Goal: Information Seeking & Learning: Learn about a topic

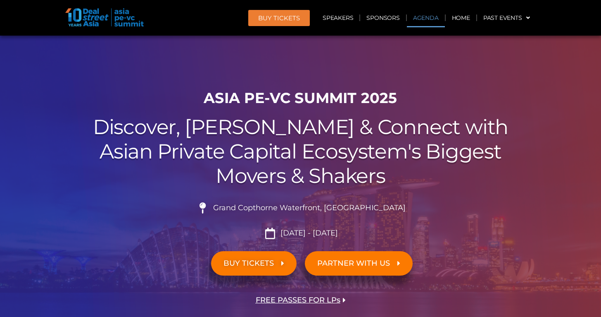
click at [417, 17] on link "Agenda" at bounding box center [426, 17] width 38 height 19
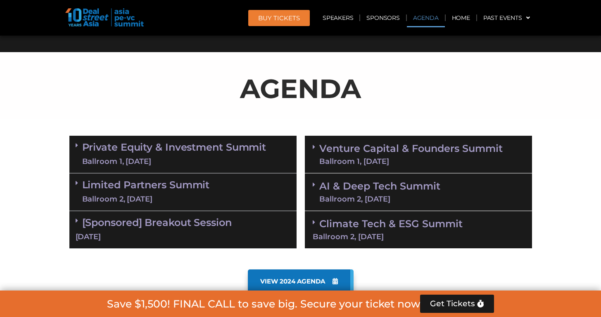
scroll to position [433, 0]
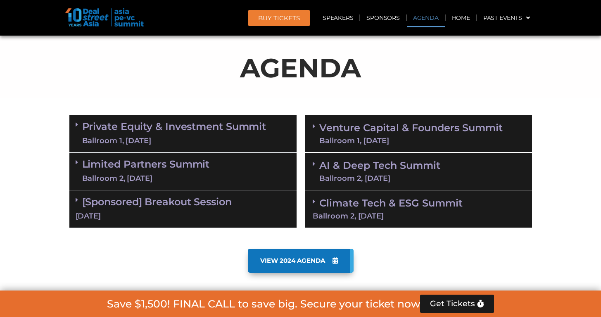
click at [189, 163] on link "Limited Partners [GEOGRAPHIC_DATA] 2, [DATE]" at bounding box center [146, 171] width 128 height 25
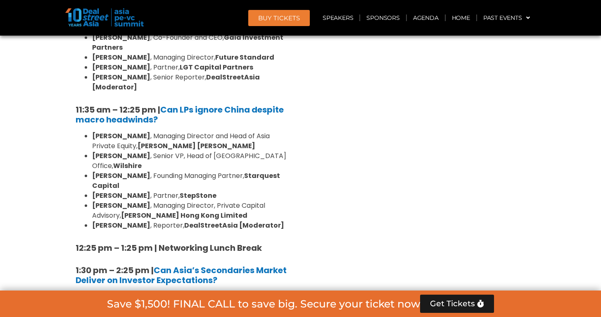
scroll to position [724, 0]
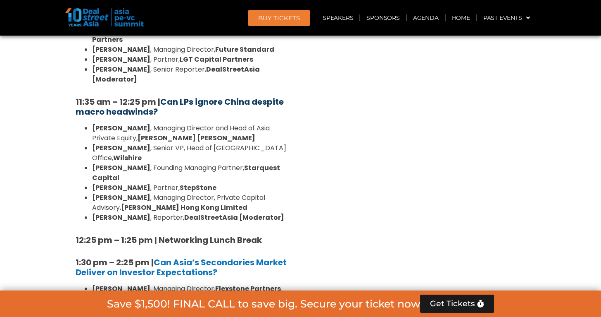
click at [179, 96] on b "Can LPs ignore China despite macro headwinds?" at bounding box center [180, 106] width 208 height 21
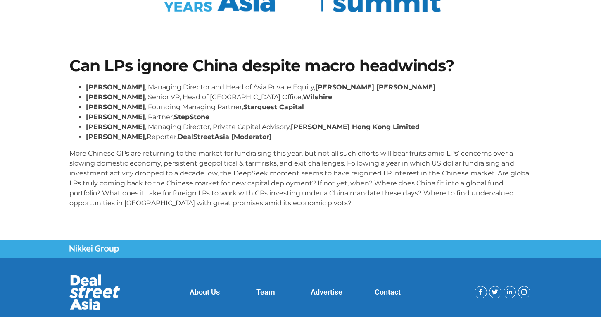
scroll to position [141, 0]
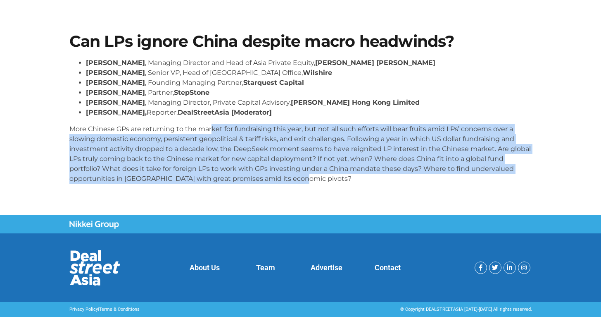
drag, startPoint x: 213, startPoint y: 131, endPoint x: 327, endPoint y: 193, distance: 130.4
click at [327, 193] on div "Can LPs ignore China despite macro headwinds? Kent Chen , Managing Director and…" at bounding box center [300, 111] width 471 height 164
click at [346, 176] on p "More Chinese GPs are returning to the market for fundraising this year, but not…" at bounding box center [300, 154] width 463 height 60
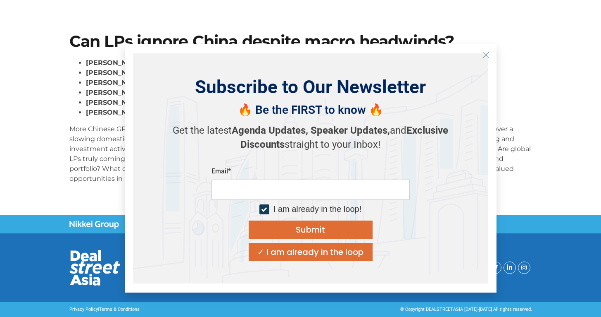
click at [489, 51] on button "Close" at bounding box center [485, 54] width 13 height 13
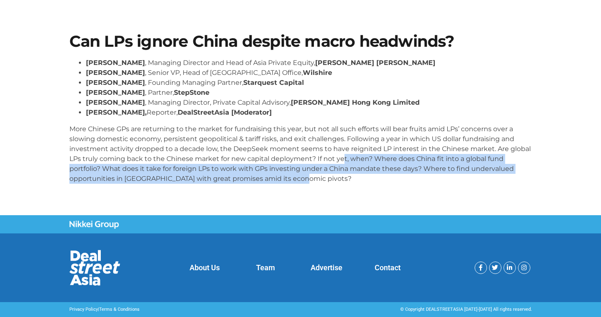
drag, startPoint x: 315, startPoint y: 183, endPoint x: 342, endPoint y: 160, distance: 35.7
click at [342, 160] on p "More Chinese GPs are returning to the market for fundraising this year, but not…" at bounding box center [300, 154] width 463 height 60
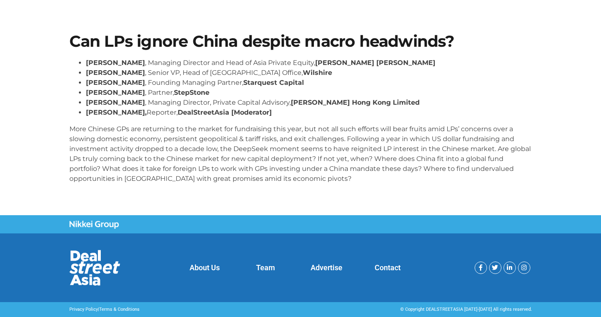
click at [341, 174] on p "More Chinese GPs are returning to the market for fundraising this year, but not…" at bounding box center [300, 154] width 463 height 60
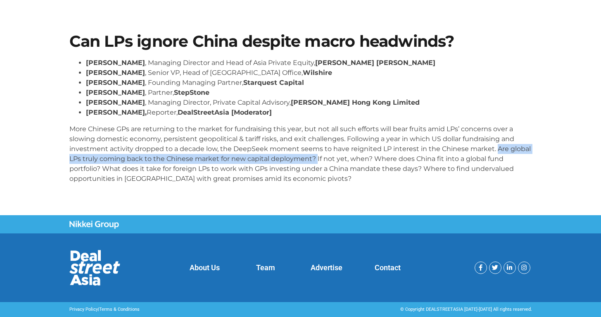
drag, startPoint x: 315, startPoint y: 158, endPoint x: 494, endPoint y: 150, distance: 180.0
click at [494, 150] on p "More Chinese GPs are returning to the market for fundraising this year, but not…" at bounding box center [300, 154] width 463 height 60
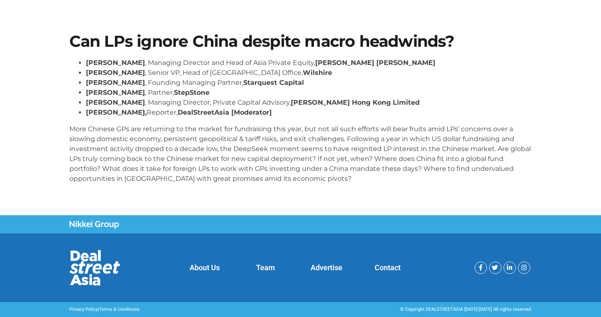
click at [289, 188] on div "Kent Chen , Managing Director and Head of Asia Private Equity, Neuberger Berman…" at bounding box center [300, 124] width 463 height 132
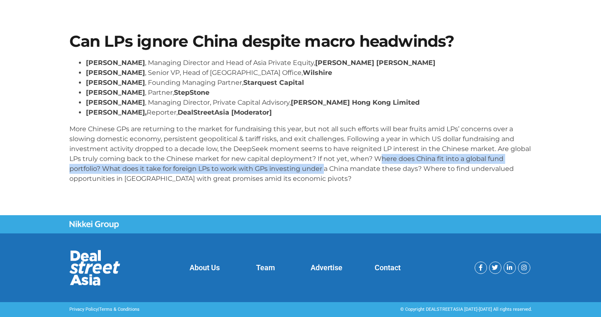
drag, startPoint x: 323, startPoint y: 164, endPoint x: 377, endPoint y: 162, distance: 54.2
click at [377, 162] on p "More Chinese GPs are returning to the market for fundraising this year, but not…" at bounding box center [300, 154] width 463 height 60
click at [381, 162] on p "More Chinese GPs are returning to the market for fundraising this year, but not…" at bounding box center [300, 154] width 463 height 60
drag, startPoint x: 373, startPoint y: 158, endPoint x: 376, endPoint y: 169, distance: 11.1
click at [376, 169] on p "More Chinese GPs are returning to the market for fundraising this year, but not…" at bounding box center [300, 154] width 463 height 60
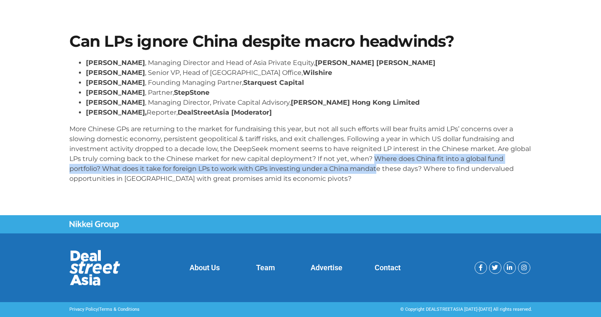
click at [376, 169] on p "More Chinese GPs are returning to the market for fundraising this year, but not…" at bounding box center [300, 154] width 463 height 60
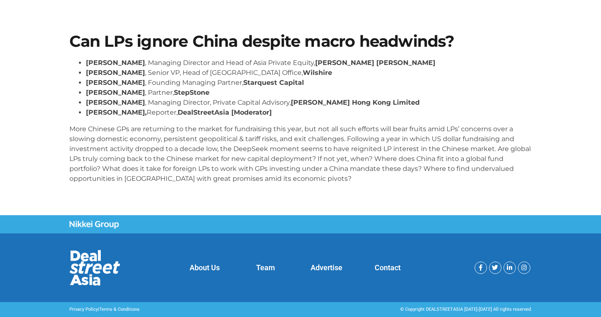
click at [374, 172] on p "More Chinese GPs are returning to the market for fundraising this year, but not…" at bounding box center [300, 154] width 463 height 60
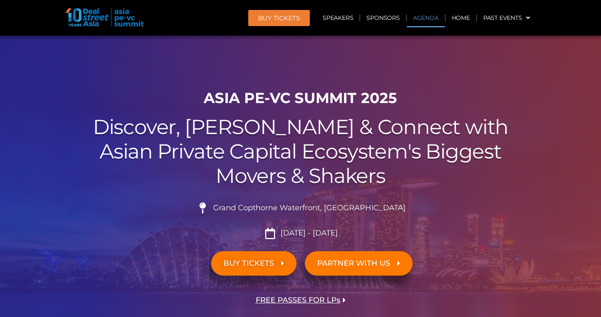
click at [431, 19] on link "Agenda" at bounding box center [426, 17] width 38 height 19
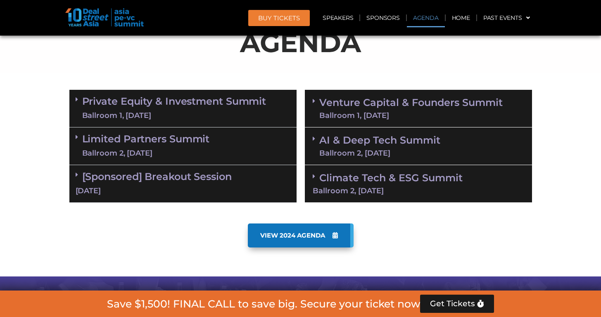
scroll to position [459, 0]
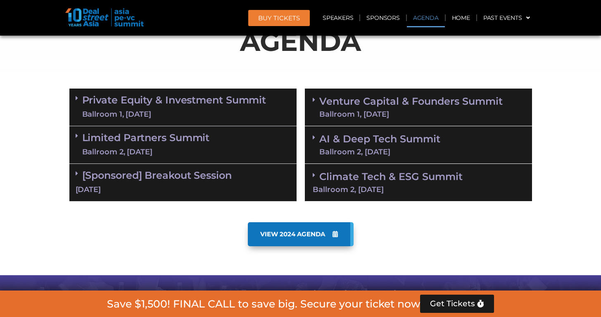
click at [182, 105] on link "Private Equity & Investment Summit Ballroom 1, 10 Sept" at bounding box center [174, 107] width 184 height 25
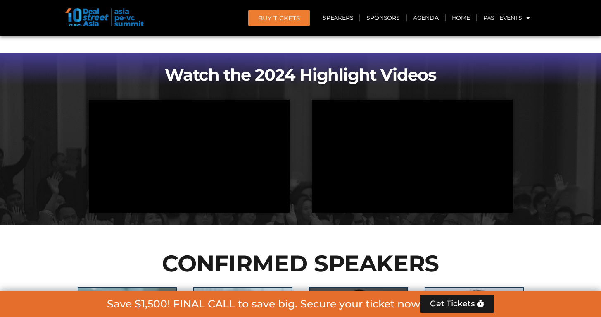
scroll to position [2109, 0]
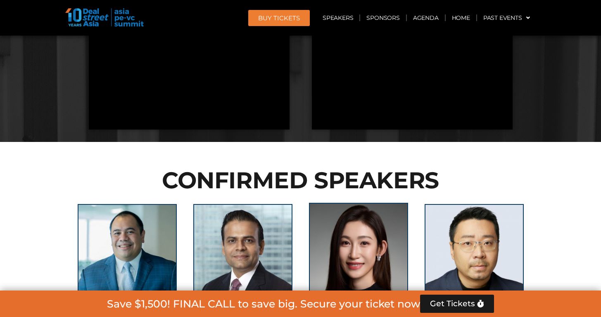
click at [373, 203] on img at bounding box center [358, 254] width 99 height 103
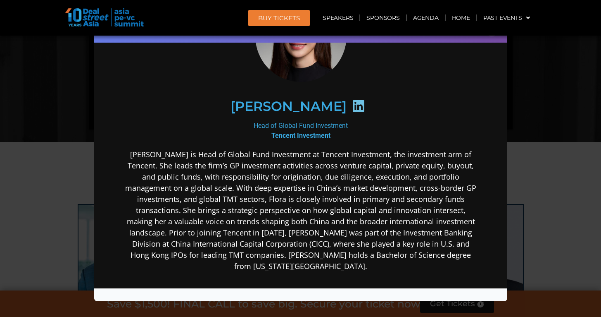
scroll to position [86, 0]
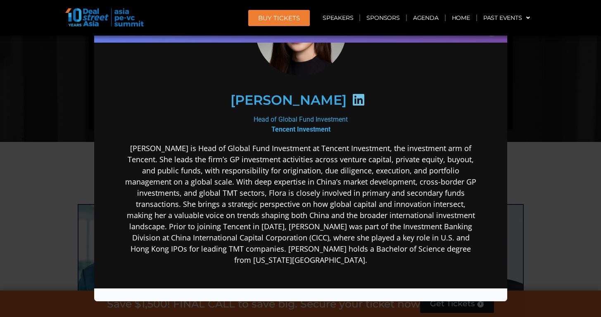
click at [352, 97] on icon at bounding box center [358, 99] width 13 height 13
click at [352, 102] on icon at bounding box center [358, 99] width 13 height 13
click at [296, 93] on h2 "[PERSON_NAME]" at bounding box center [288, 99] width 116 height 13
click at [524, 86] on div "Speaker Profile ×" at bounding box center [300, 158] width 601 height 317
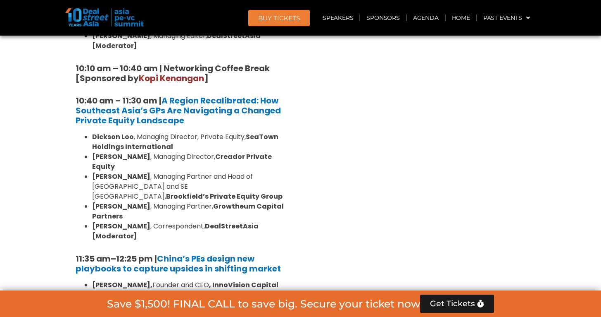
scroll to position [455, 0]
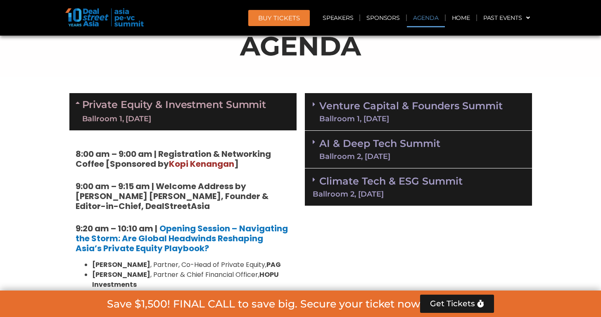
click at [217, 114] on div "Ballroom 1, [DATE]" at bounding box center [174, 119] width 184 height 10
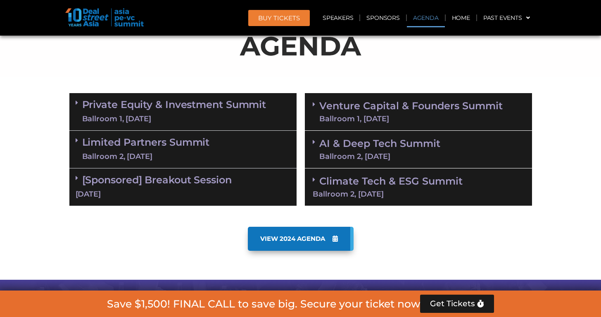
click at [218, 146] on div "Limited Partners [GEOGRAPHIC_DATA] 2, [DATE]" at bounding box center [182, 150] width 227 height 38
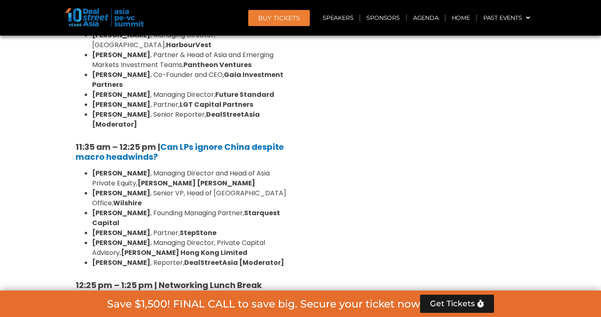
scroll to position [681, 0]
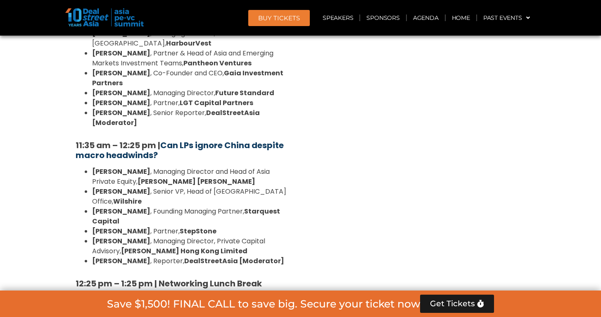
click at [207, 139] on b "Can LPs ignore China despite macro headwinds?" at bounding box center [180, 149] width 208 height 21
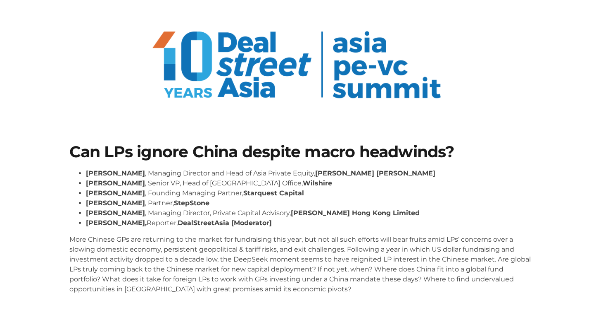
scroll to position [141, 0]
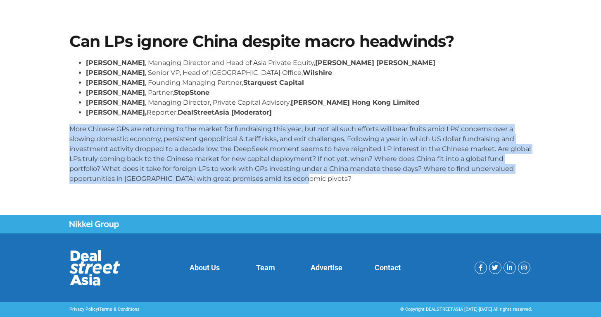
drag, startPoint x: 76, startPoint y: 131, endPoint x: 354, endPoint y: 183, distance: 283.0
click at [298, 186] on div "Can LPs ignore China despite macro headwinds? [PERSON_NAME] , Managing Director…" at bounding box center [300, 111] width 471 height 164
copy p "More Chinese GPs are returning to the market for fundraising this year, but not…"
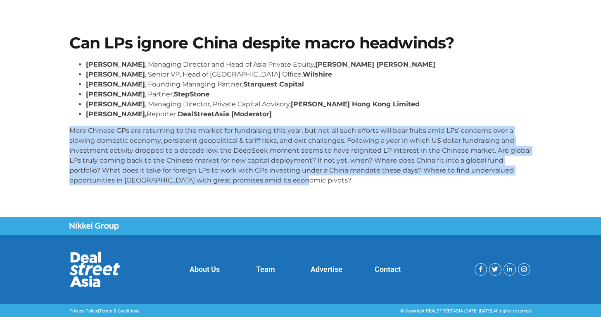
scroll to position [0, 0]
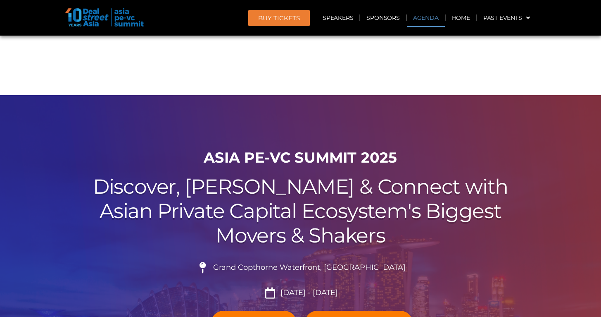
scroll to position [400, 0]
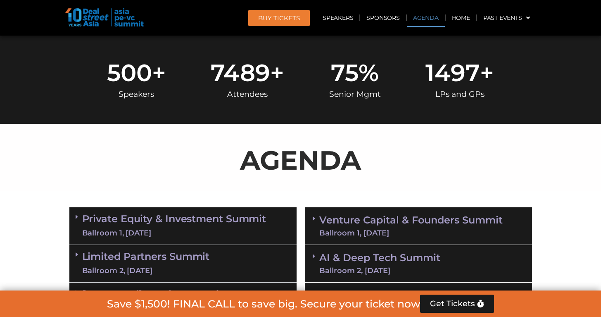
click at [431, 14] on link "Agenda" at bounding box center [426, 17] width 38 height 19
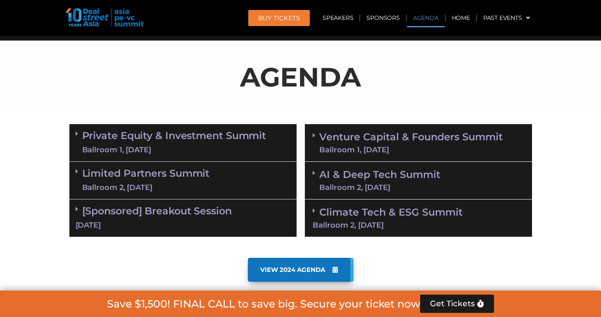
scroll to position [492, 0]
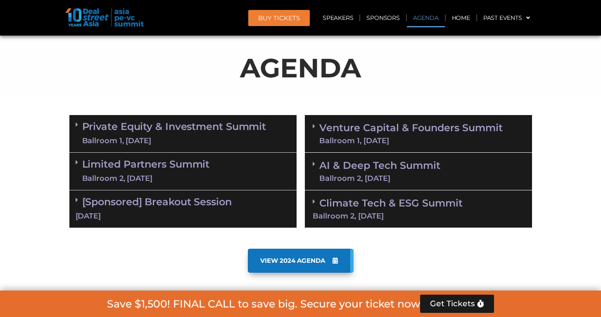
click at [190, 162] on link "Limited Partners [GEOGRAPHIC_DATA] 2, [DATE]" at bounding box center [146, 171] width 128 height 25
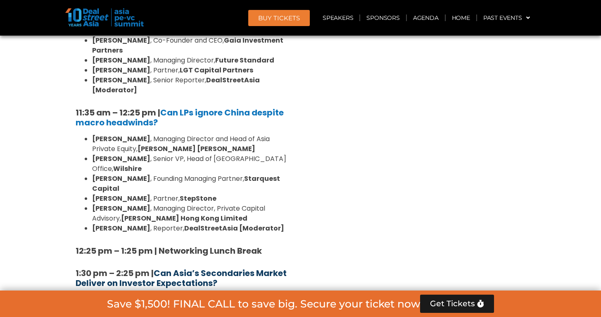
scroll to position [759, 0]
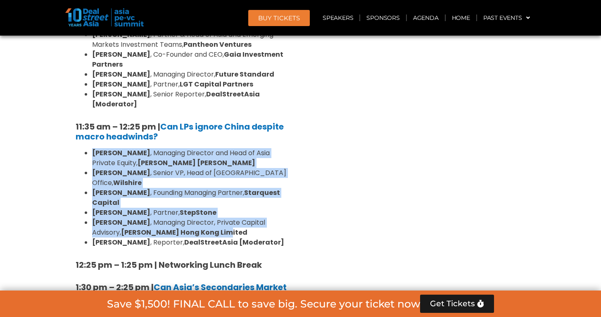
drag, startPoint x: 188, startPoint y: 203, endPoint x: 83, endPoint y: 125, distance: 130.4
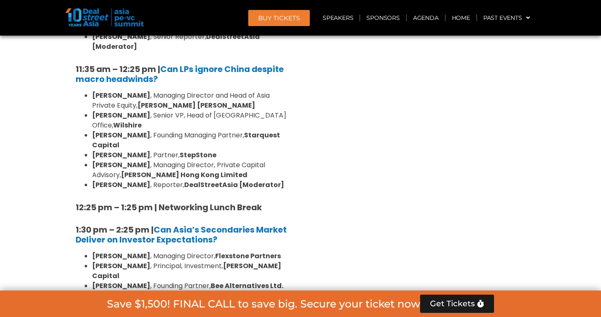
scroll to position [818, 0]
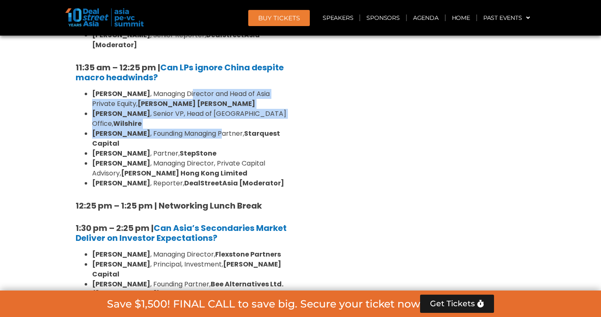
drag, startPoint x: 172, startPoint y: 77, endPoint x: 213, endPoint y: 101, distance: 47.1
click at [213, 101] on ul "Kent Chen , Managing Director and Head of Asia Private Equity, Neuberger Berman…" at bounding box center [183, 138] width 215 height 99
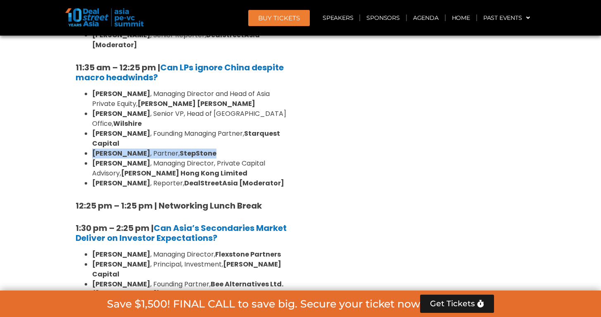
click at [238, 120] on ul "Kent Chen , Managing Director and Head of Asia Private Equity, Neuberger Berman…" at bounding box center [183, 138] width 215 height 99
click at [314, 131] on div "Venture Capital & Founders​ Summit Ballroom 1, 11 Sept 8:00 am – 9:00 am | Regi…" at bounding box center [419, 309] width 236 height 1048
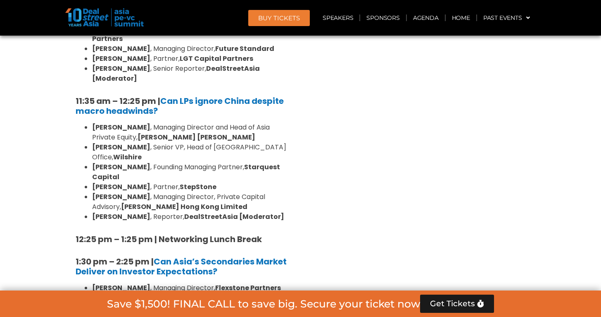
scroll to position [789, 0]
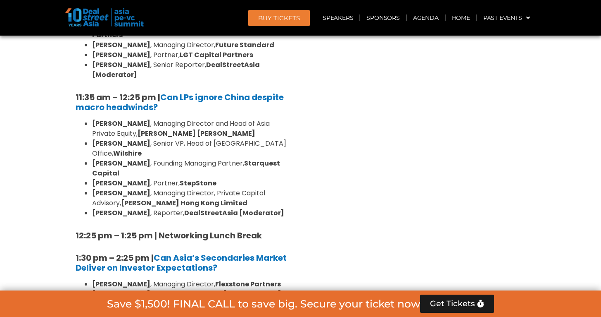
drag, startPoint x: 74, startPoint y: 76, endPoint x: 162, endPoint y: 78, distance: 88.1
click at [160, 91] on strong "11:35 am – 12:25 pm |" at bounding box center [118, 97] width 85 height 12
drag, startPoint x: 71, startPoint y: 76, endPoint x: 156, endPoint y: 69, distance: 85.0
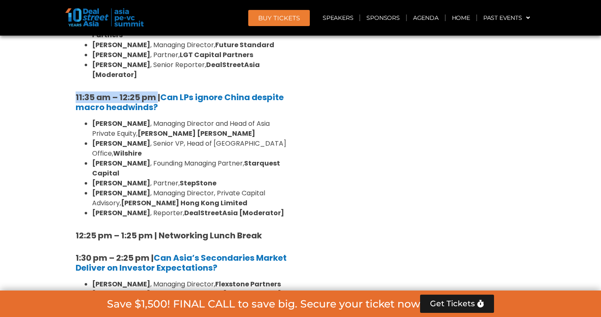
copy strong "11:35 am – 12:25 pm"
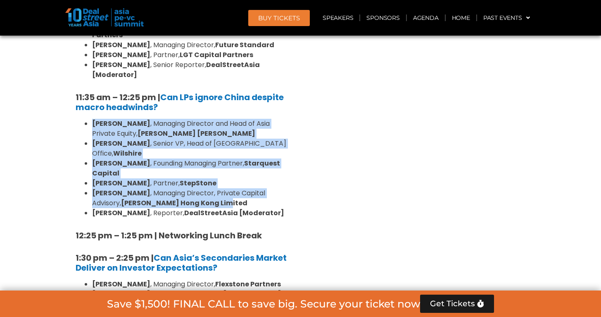
drag, startPoint x: 207, startPoint y: 173, endPoint x: 123, endPoint y: 62, distance: 138.9
copy ul "Kent Chen , Managing Director and Head of Asia Private Equity, Neuberger Berman…"
